Goal: Task Accomplishment & Management: Use online tool/utility

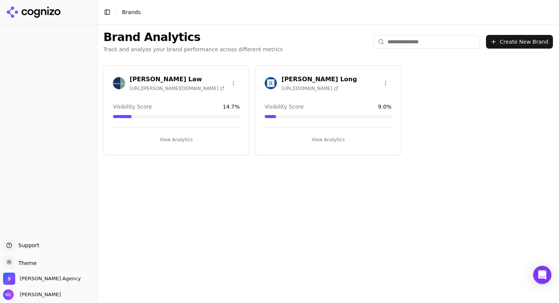
click at [314, 86] on span "[URL][DOMAIN_NAME]" at bounding box center [309, 89] width 57 height 6
click at [322, 141] on button "View Analytics" at bounding box center [328, 140] width 127 height 12
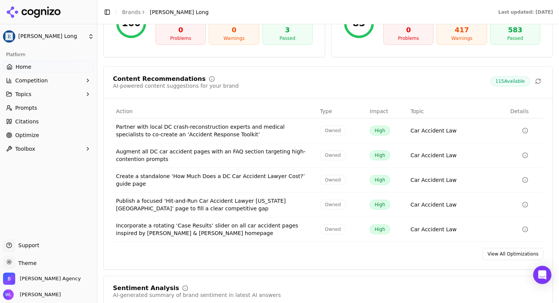
scroll to position [1170, 0]
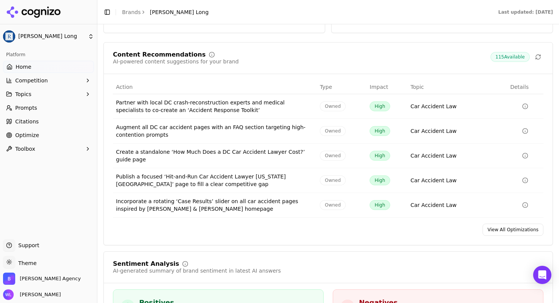
click at [511, 224] on link "View All Optimizations" at bounding box center [512, 230] width 61 height 12
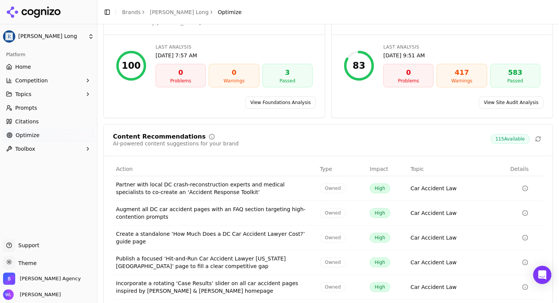
scroll to position [87, 0]
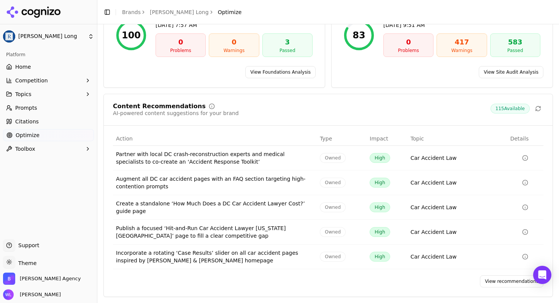
click at [508, 281] on link "View recommendations" at bounding box center [511, 282] width 63 height 12
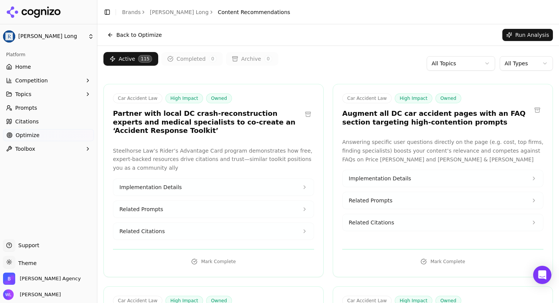
click at [305, 117] on button at bounding box center [308, 114] width 12 height 12
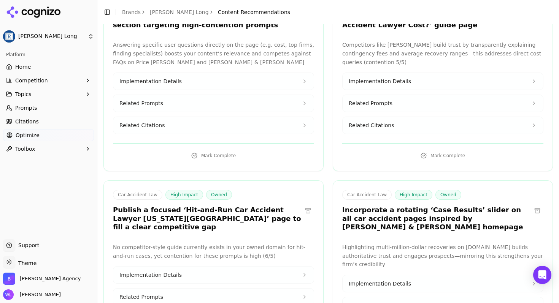
scroll to position [118, 0]
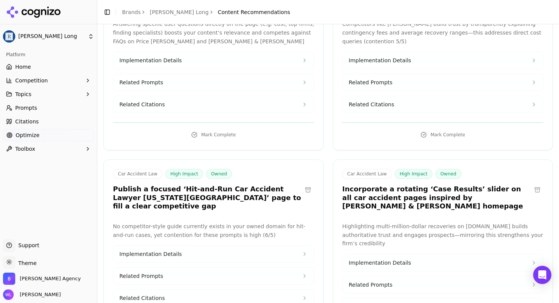
click at [531, 187] on button at bounding box center [537, 190] width 12 height 12
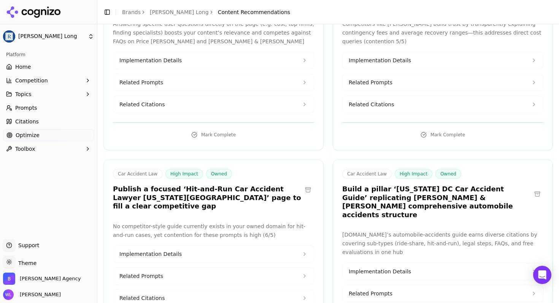
click at [307, 186] on button at bounding box center [308, 190] width 12 height 12
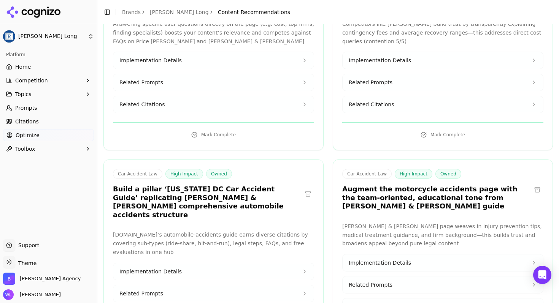
click at [536, 193] on button at bounding box center [537, 190] width 12 height 12
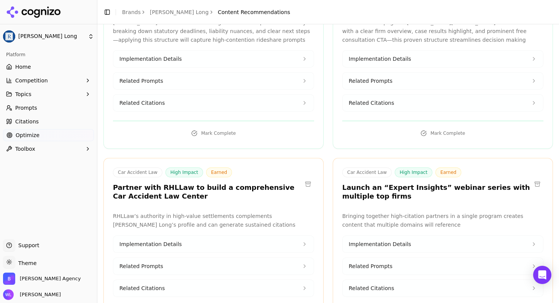
scroll to position [536, 0]
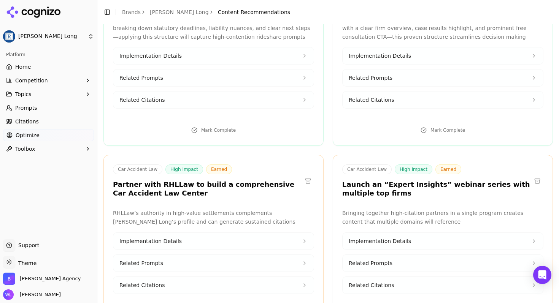
click at [533, 175] on button at bounding box center [537, 181] width 12 height 12
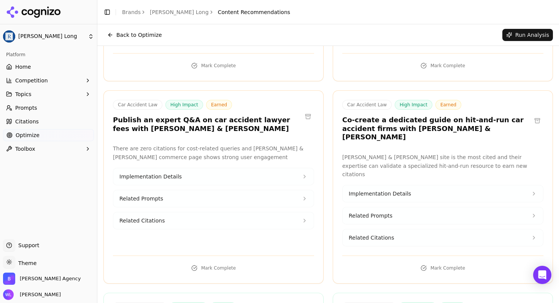
scroll to position [943, 0]
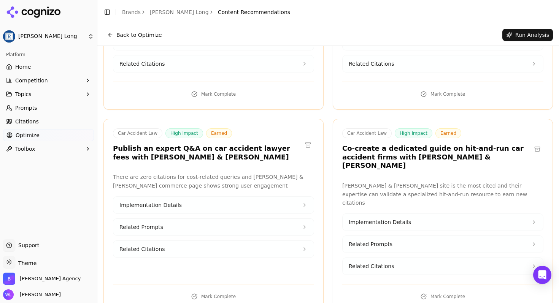
click at [305, 139] on button at bounding box center [308, 145] width 12 height 12
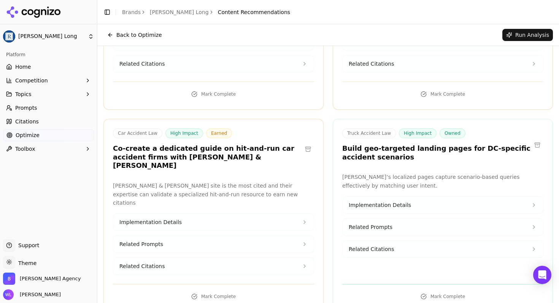
click at [308, 143] on button at bounding box center [308, 149] width 12 height 12
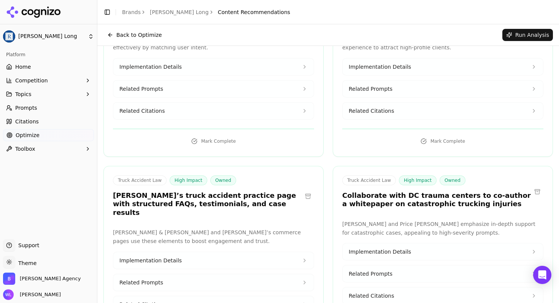
scroll to position [923, 0]
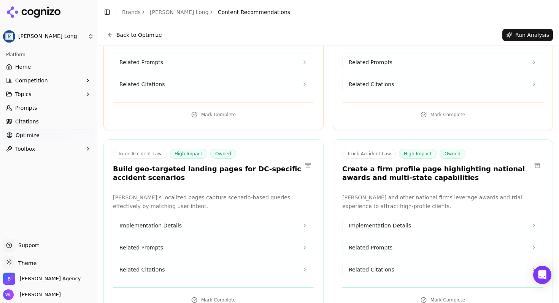
click at [531, 160] on button at bounding box center [537, 166] width 12 height 12
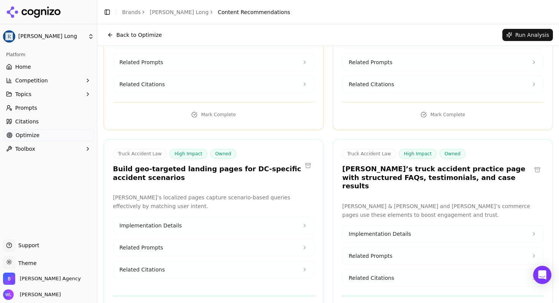
click at [310, 149] on div "Truck Accident Law High Impact Owned Build geo-targeted landing pages for DC-sp…" at bounding box center [213, 165] width 201 height 33
click at [306, 160] on button at bounding box center [308, 166] width 12 height 12
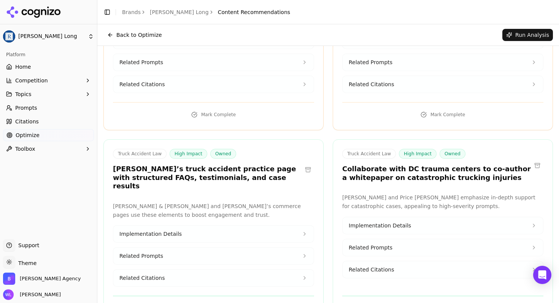
click at [538, 158] on div "Truck Accident Law High Impact Owned Collaborate with DC trauma centers to co-a…" at bounding box center [442, 166] width 219 height 35
click at [531, 160] on button at bounding box center [537, 166] width 12 height 12
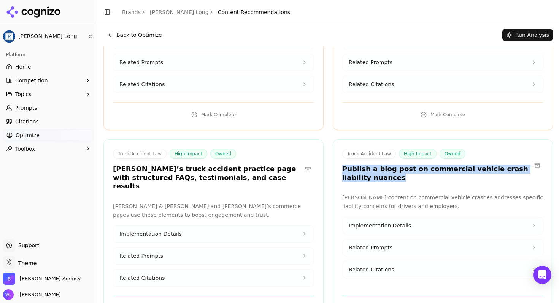
drag, startPoint x: 362, startPoint y: 165, endPoint x: 329, endPoint y: 163, distance: 32.8
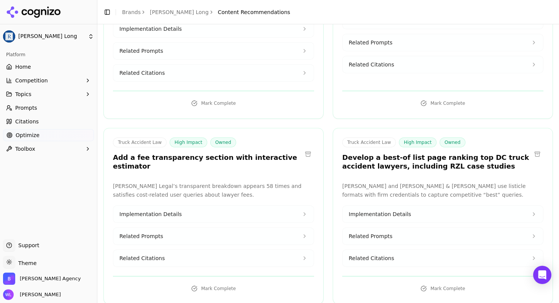
scroll to position [1136, 0]
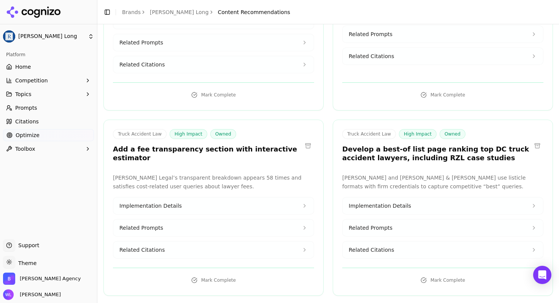
click at [305, 140] on button at bounding box center [308, 146] width 12 height 12
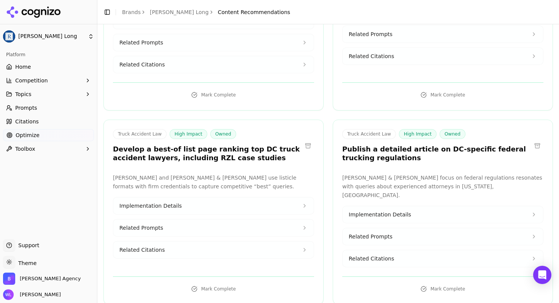
click at [535, 140] on button at bounding box center [537, 146] width 12 height 12
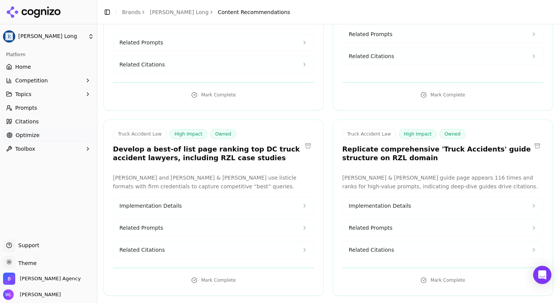
click at [531, 140] on button at bounding box center [537, 146] width 12 height 12
click at [534, 140] on button at bounding box center [537, 146] width 12 height 12
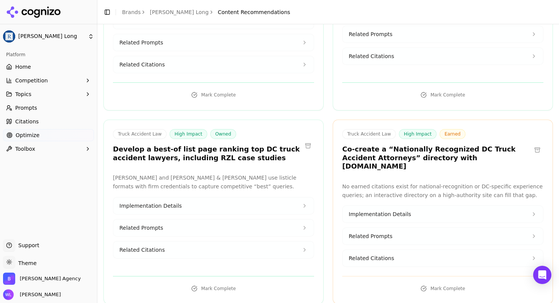
click at [533, 144] on button at bounding box center [537, 150] width 12 height 12
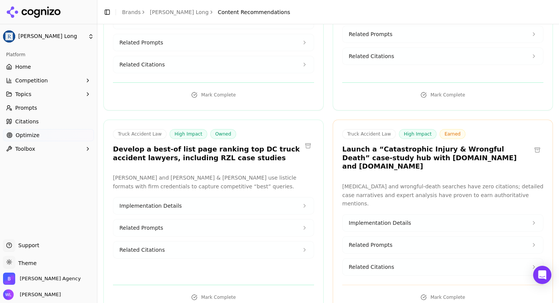
click at [532, 144] on button at bounding box center [537, 150] width 12 height 12
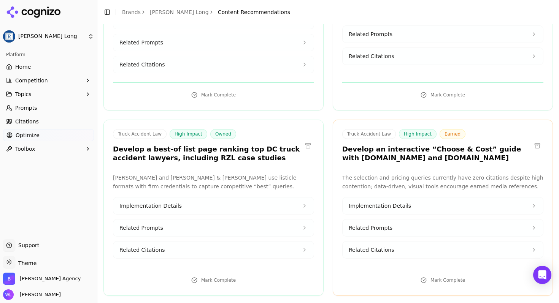
click at [532, 140] on button at bounding box center [537, 146] width 12 height 12
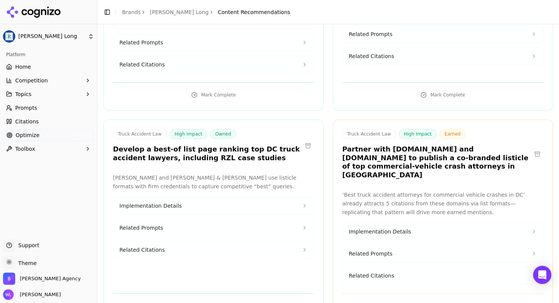
click at [309, 140] on button at bounding box center [308, 146] width 12 height 12
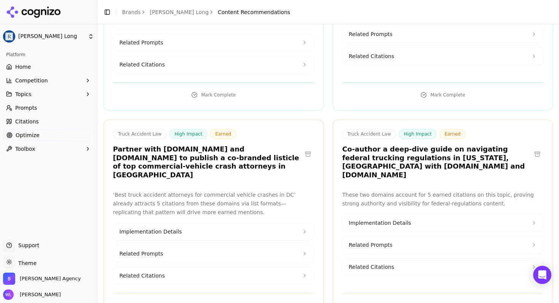
click at [480, 153] on h3 "Co-author a deep-dive guide on navigating federal trucking regulations in [US_S…" at bounding box center [436, 162] width 189 height 34
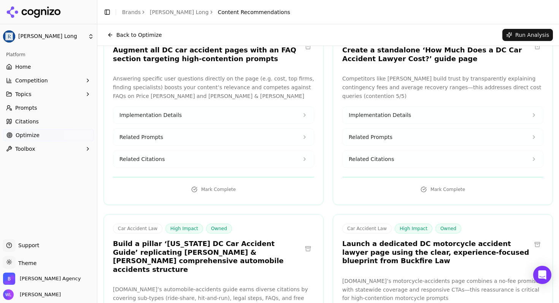
scroll to position [8, 0]
